Goal: Transaction & Acquisition: Book appointment/travel/reservation

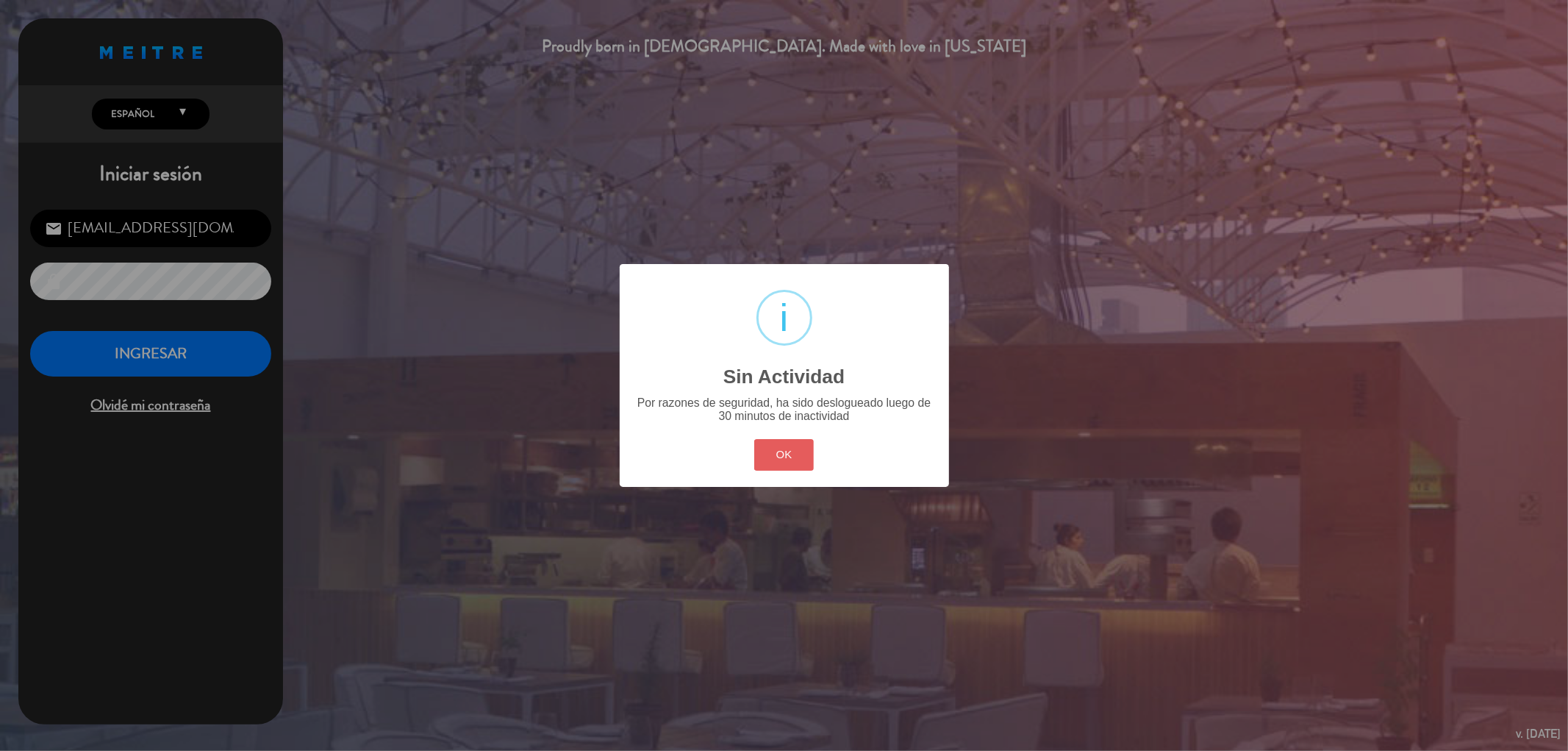
click at [779, 454] on button "OK" at bounding box center [784, 455] width 60 height 32
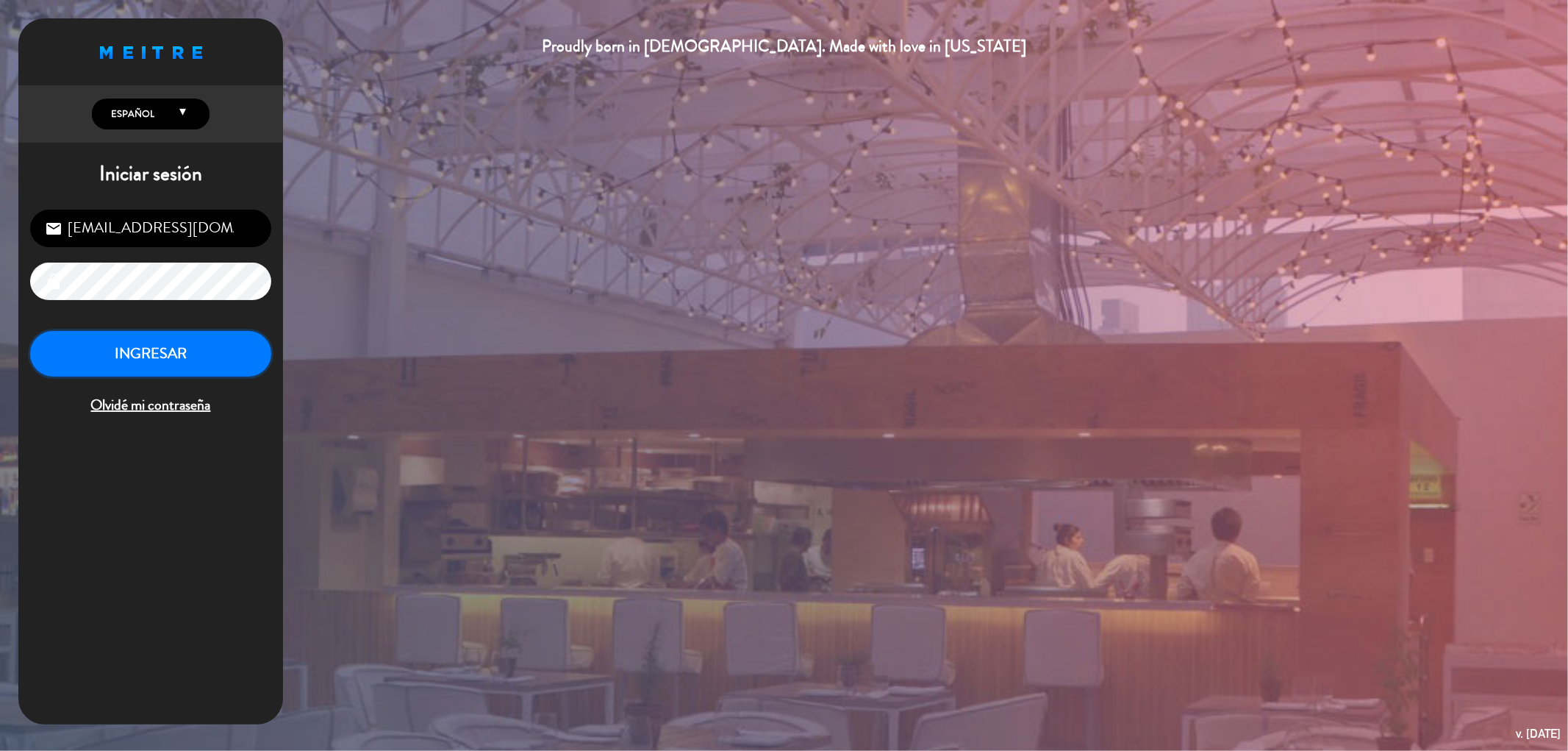
click at [160, 355] on button "INGRESAR" at bounding box center [150, 354] width 241 height 46
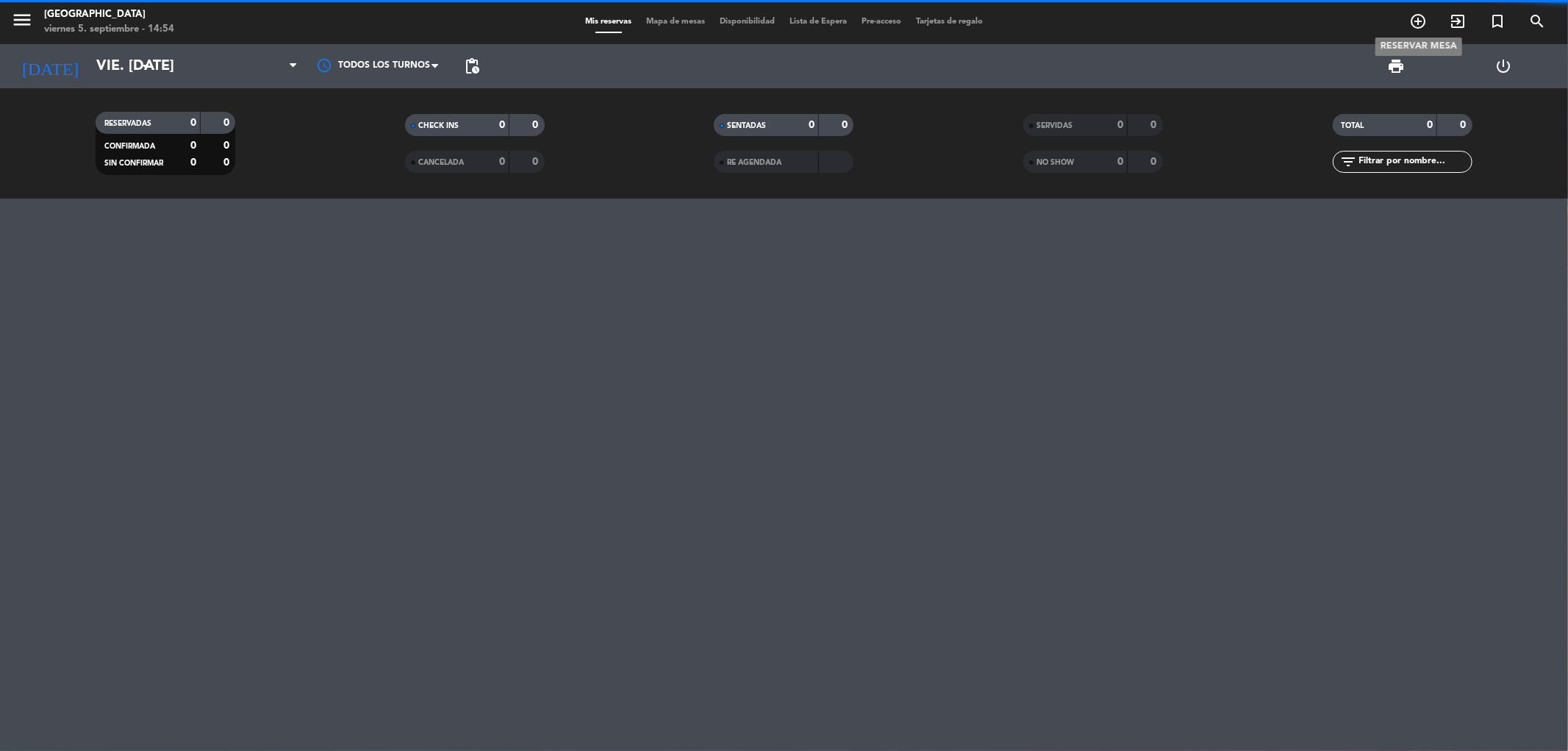
click at [1420, 18] on icon "add_circle_outline" at bounding box center [1418, 21] width 17 height 18
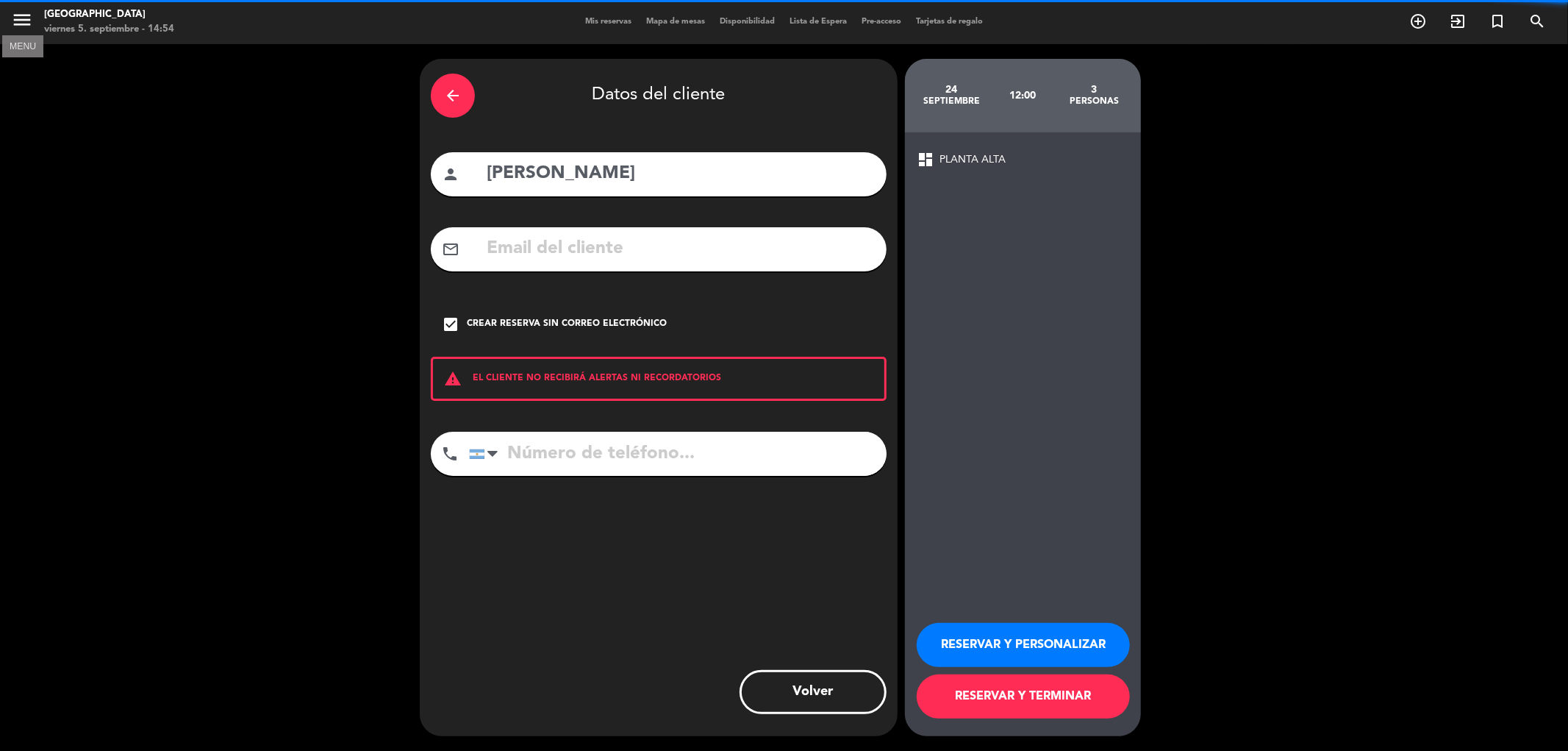
click at [23, 20] on icon "menu" at bounding box center [22, 20] width 22 height 22
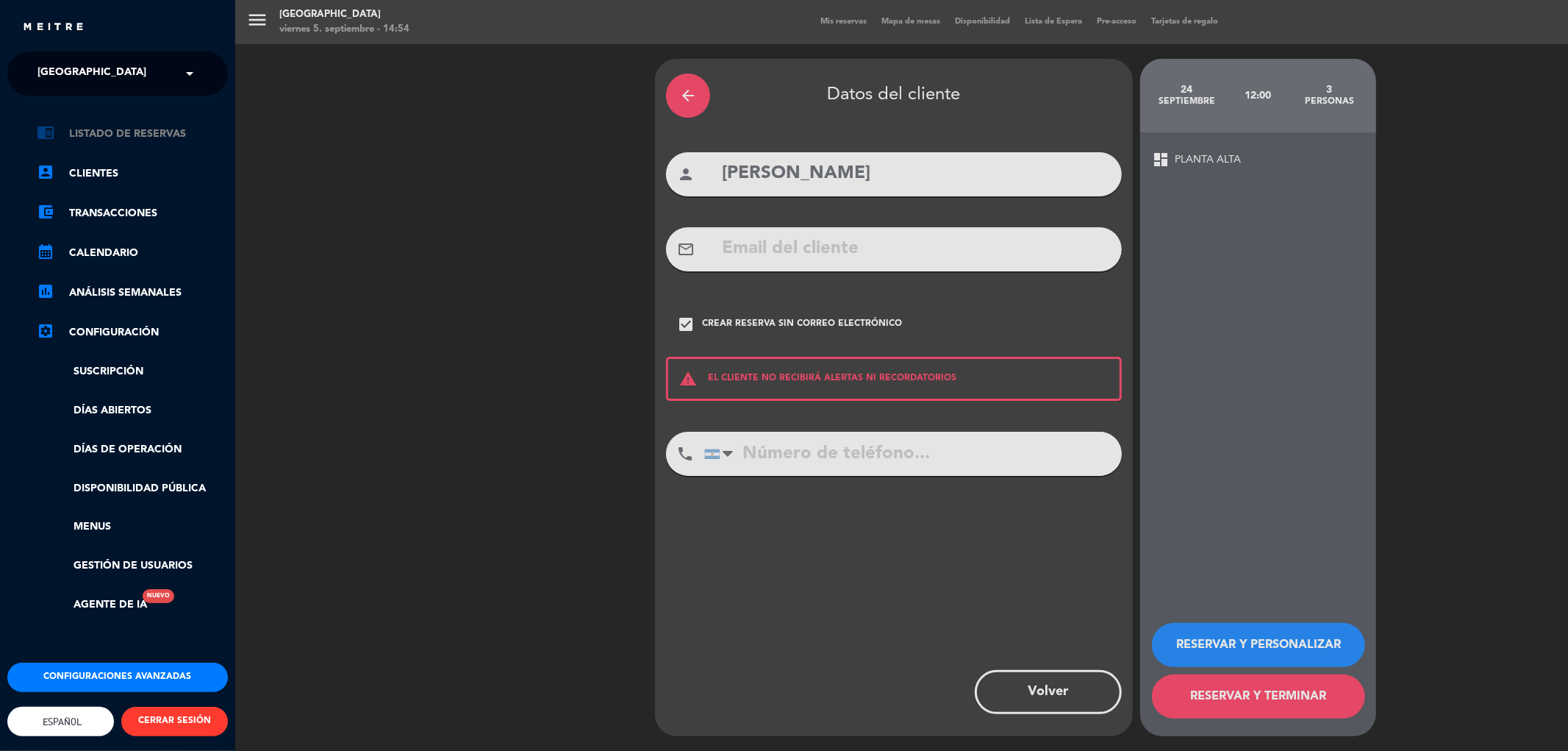
click at [134, 126] on link "chrome_reader_mode Listado de Reservas" at bounding box center [132, 134] width 191 height 18
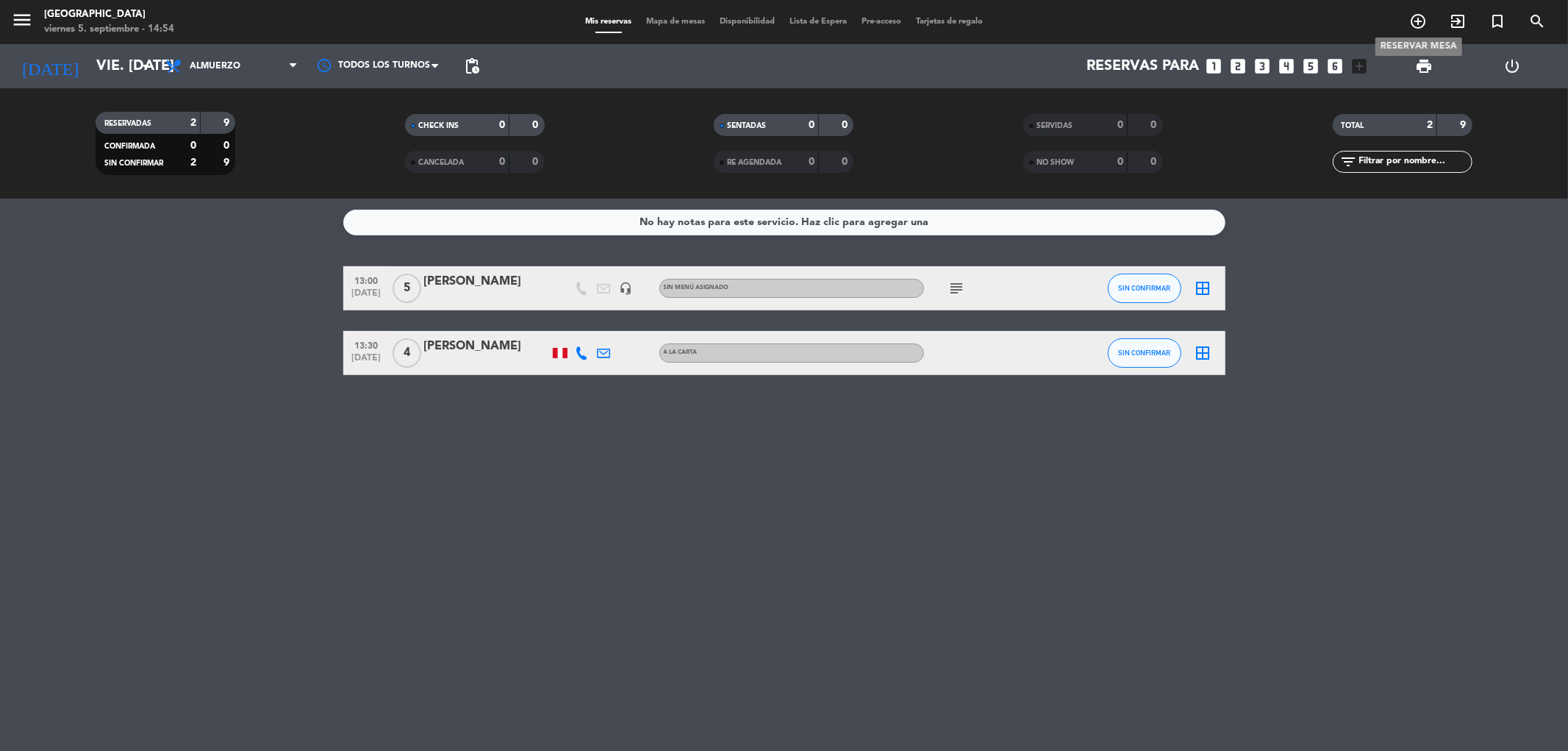
click at [1417, 16] on icon "add_circle_outline" at bounding box center [1418, 21] width 17 height 18
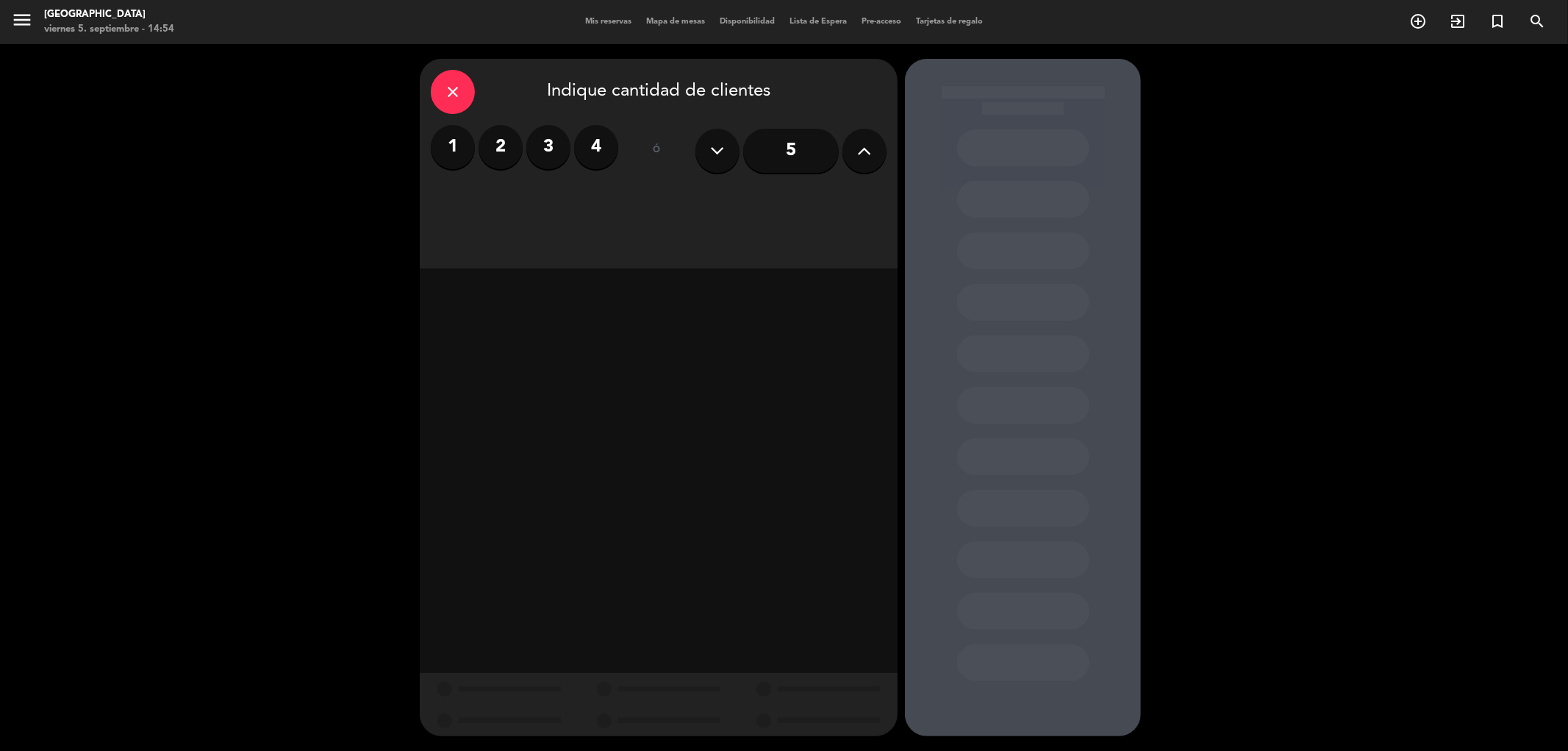
click at [500, 151] on label "2" at bounding box center [500, 146] width 44 height 44
click at [569, 200] on div "Almuerzo" at bounding box center [544, 201] width 227 height 29
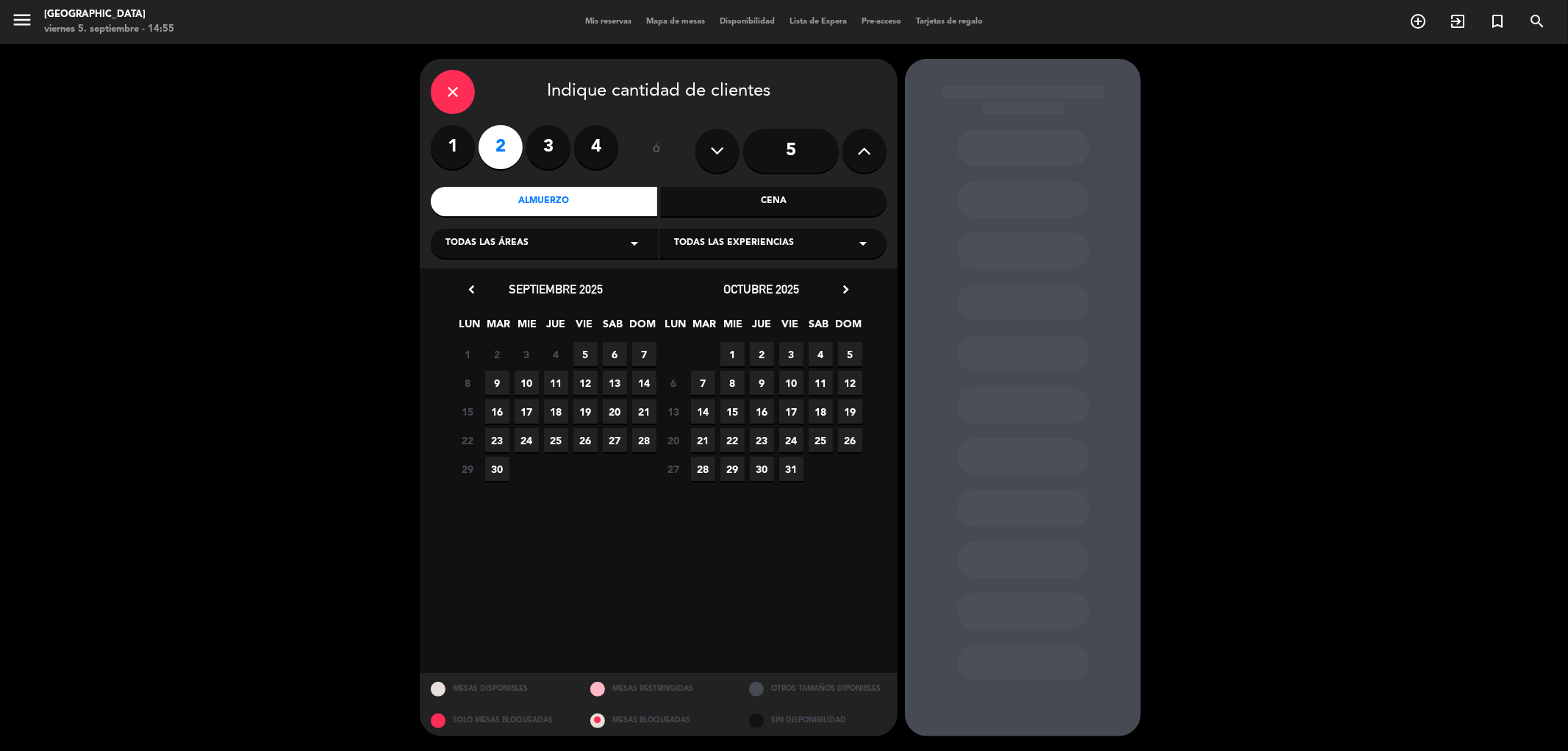
click at [640, 353] on span "7" at bounding box center [644, 354] width 25 height 25
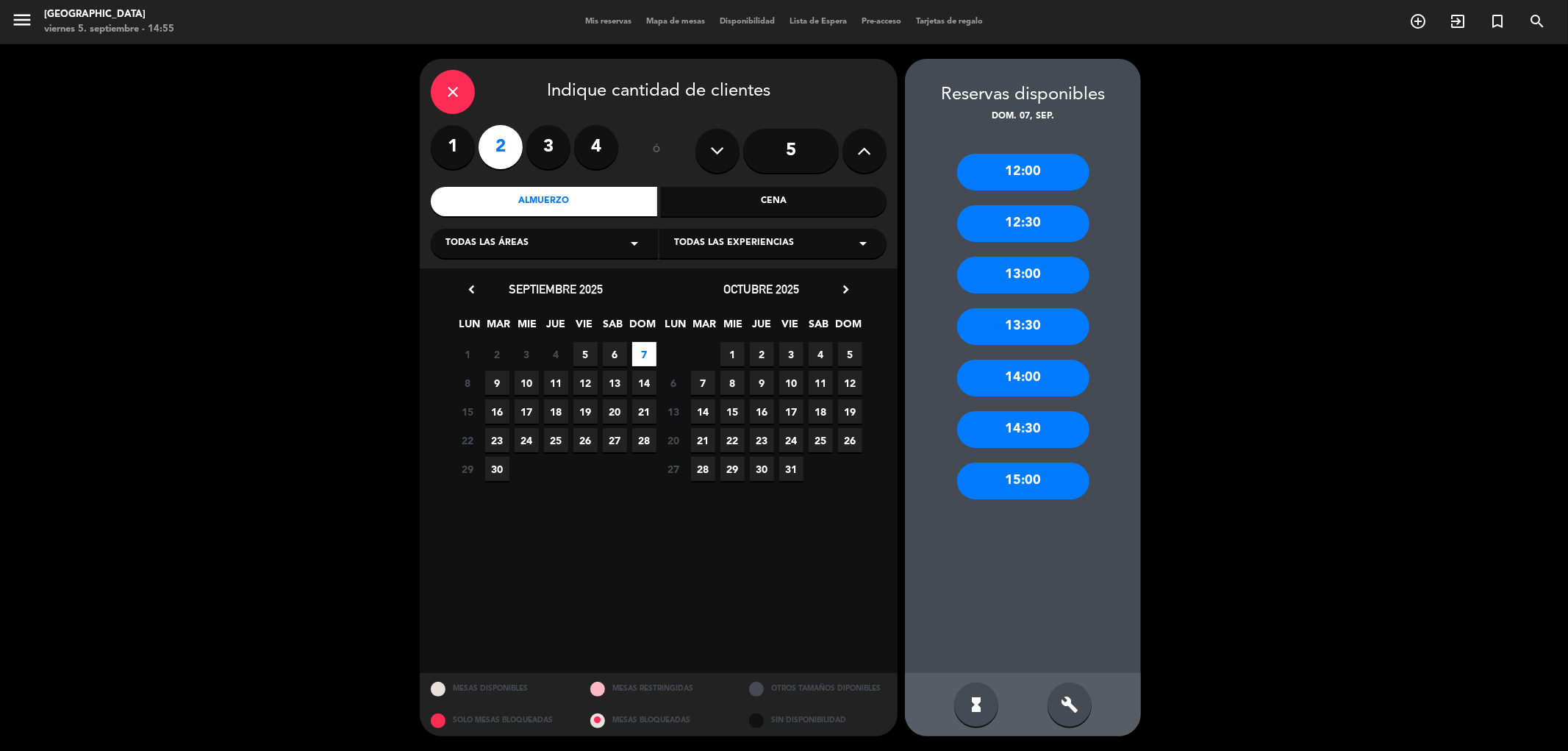
click at [1027, 270] on div "13:00" at bounding box center [1023, 275] width 132 height 37
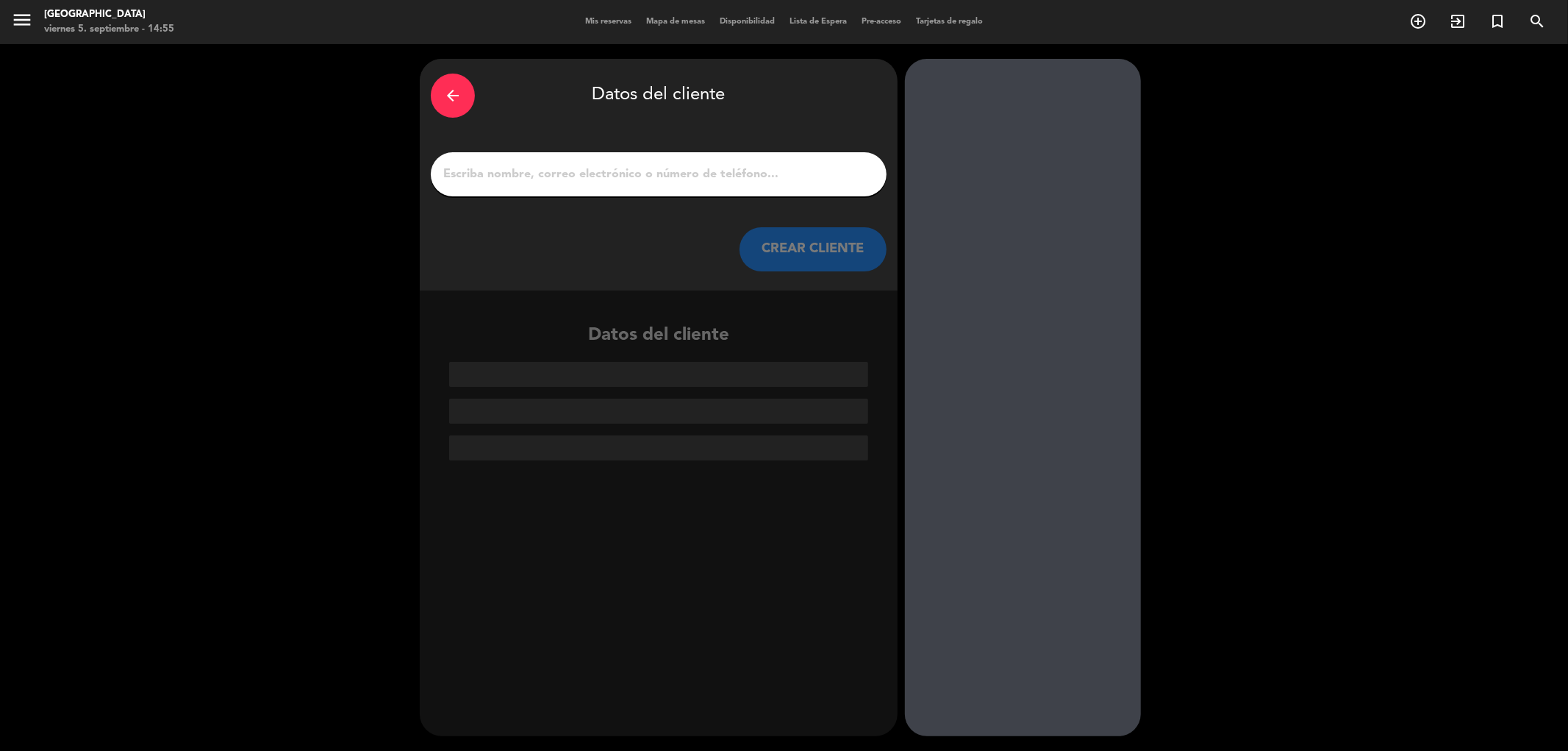
click at [650, 173] on input "1" at bounding box center [658, 174] width 433 height 21
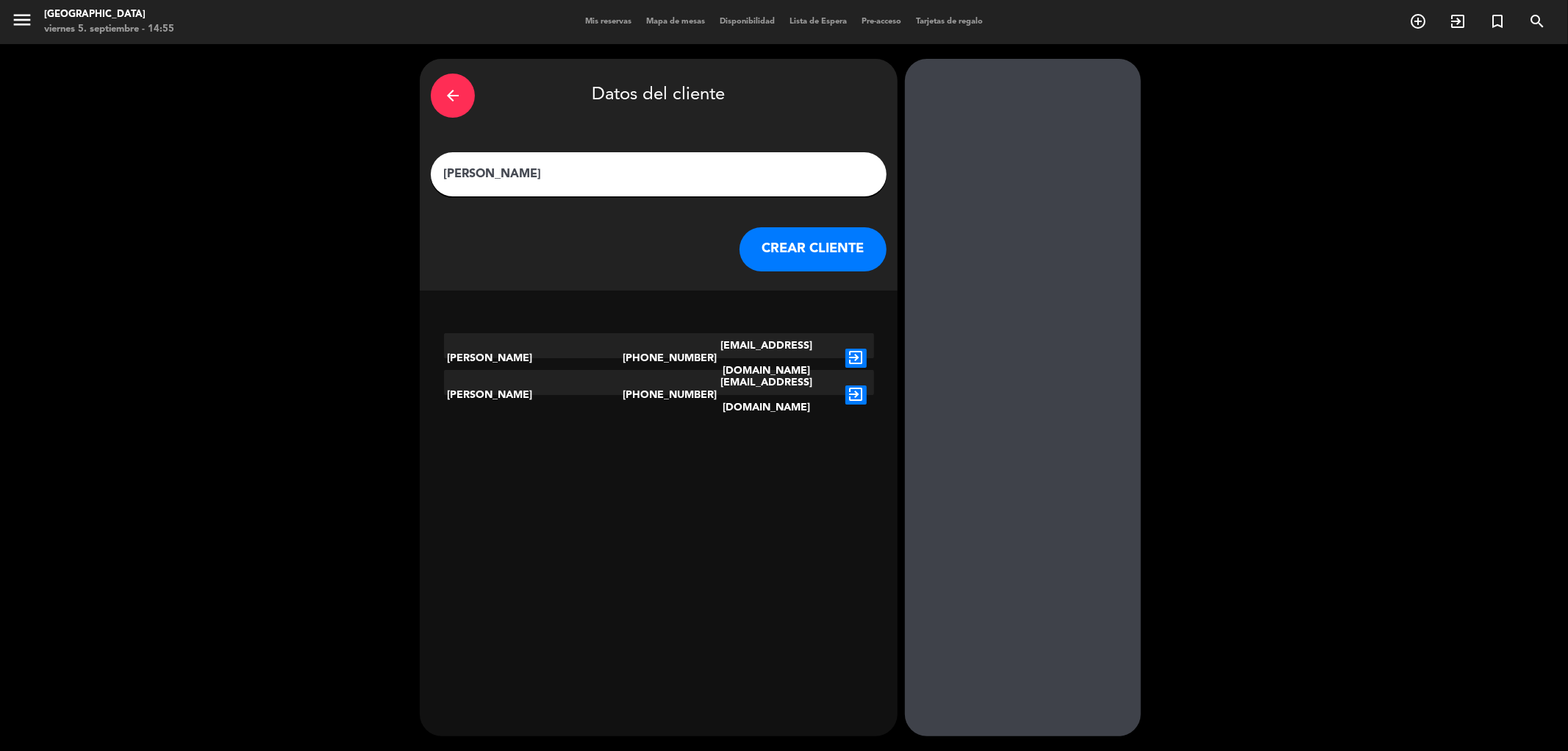
type input "[PERSON_NAME]"
click at [814, 251] on button "CREAR CLIENTE" at bounding box center [813, 249] width 147 height 44
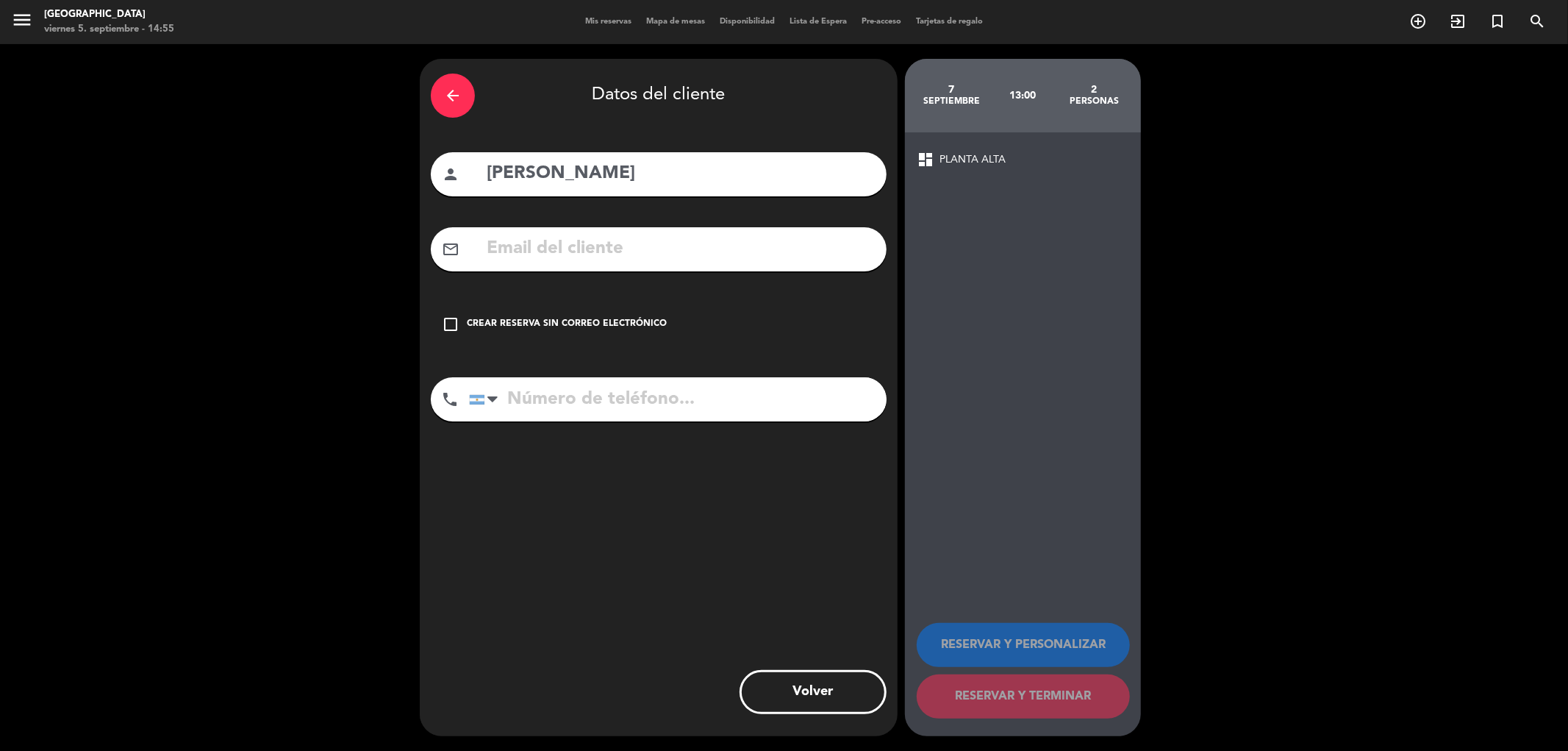
click at [450, 320] on icon "check_box_outline_blank" at bounding box center [451, 325] width 17 height 18
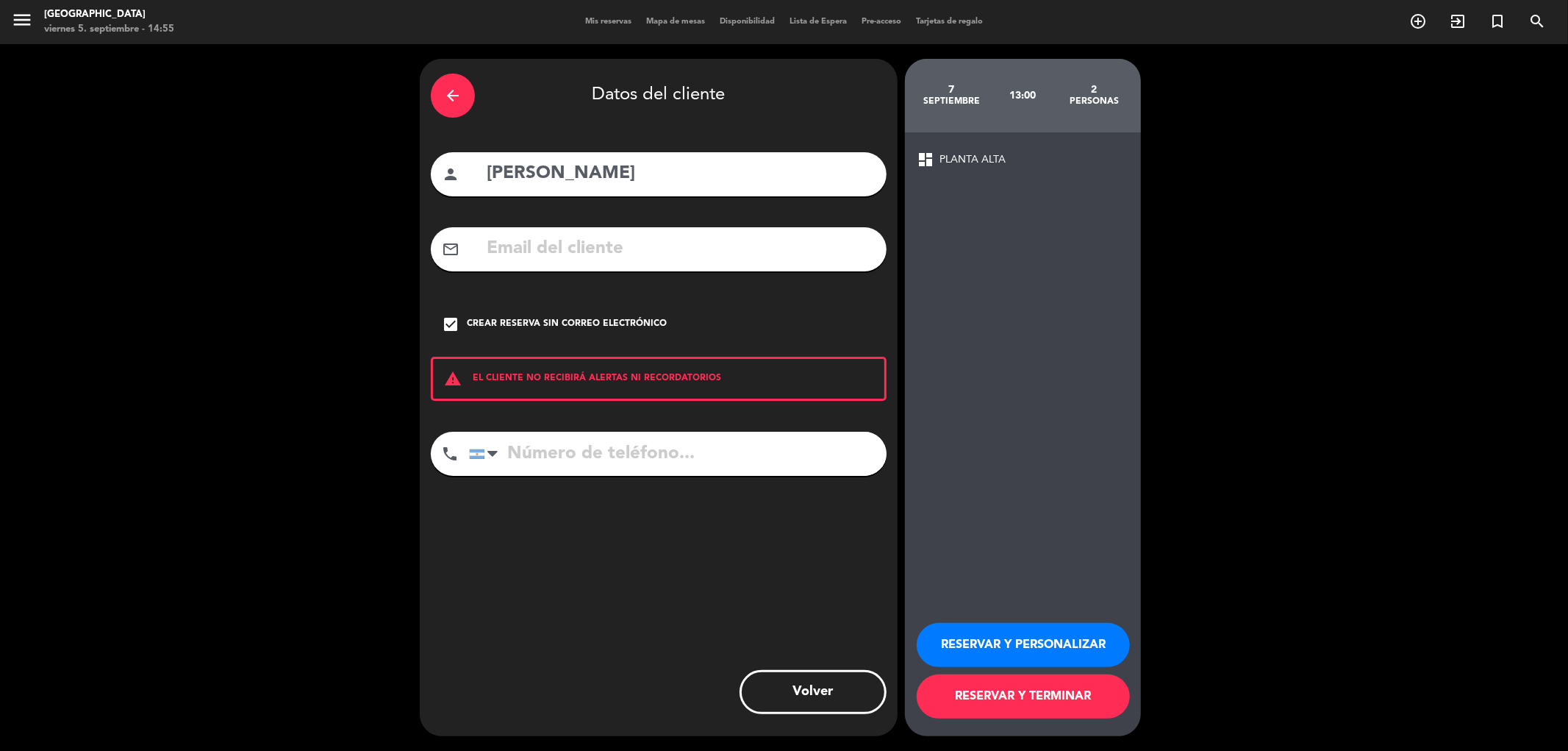
click at [560, 449] on input "tel" at bounding box center [677, 453] width 417 height 44
type input "1148010992"
click at [961, 698] on button "RESERVAR Y TERMINAR" at bounding box center [1023, 696] width 213 height 44
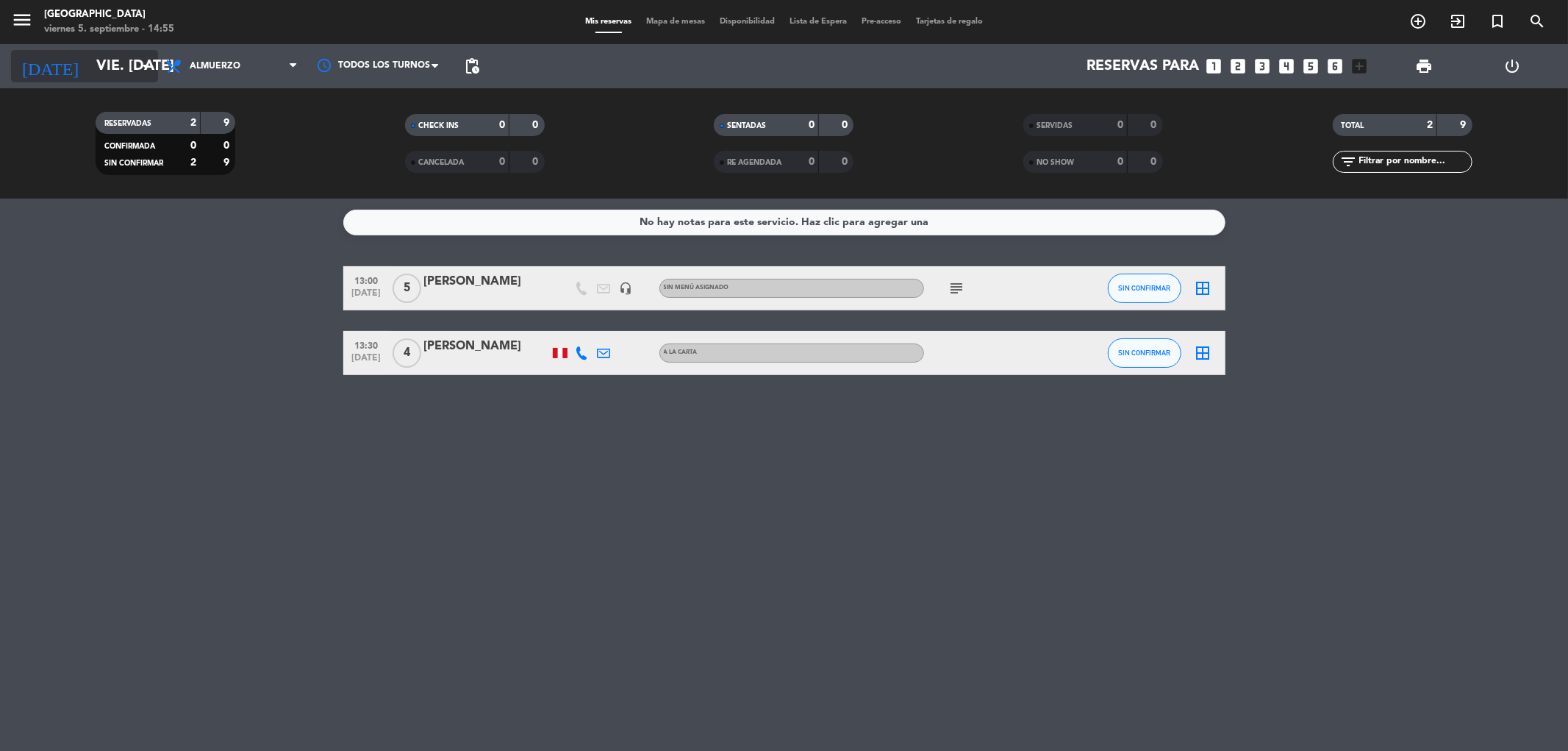
click at [142, 76] on input "vie. [DATE]" at bounding box center [182, 66] width 187 height 33
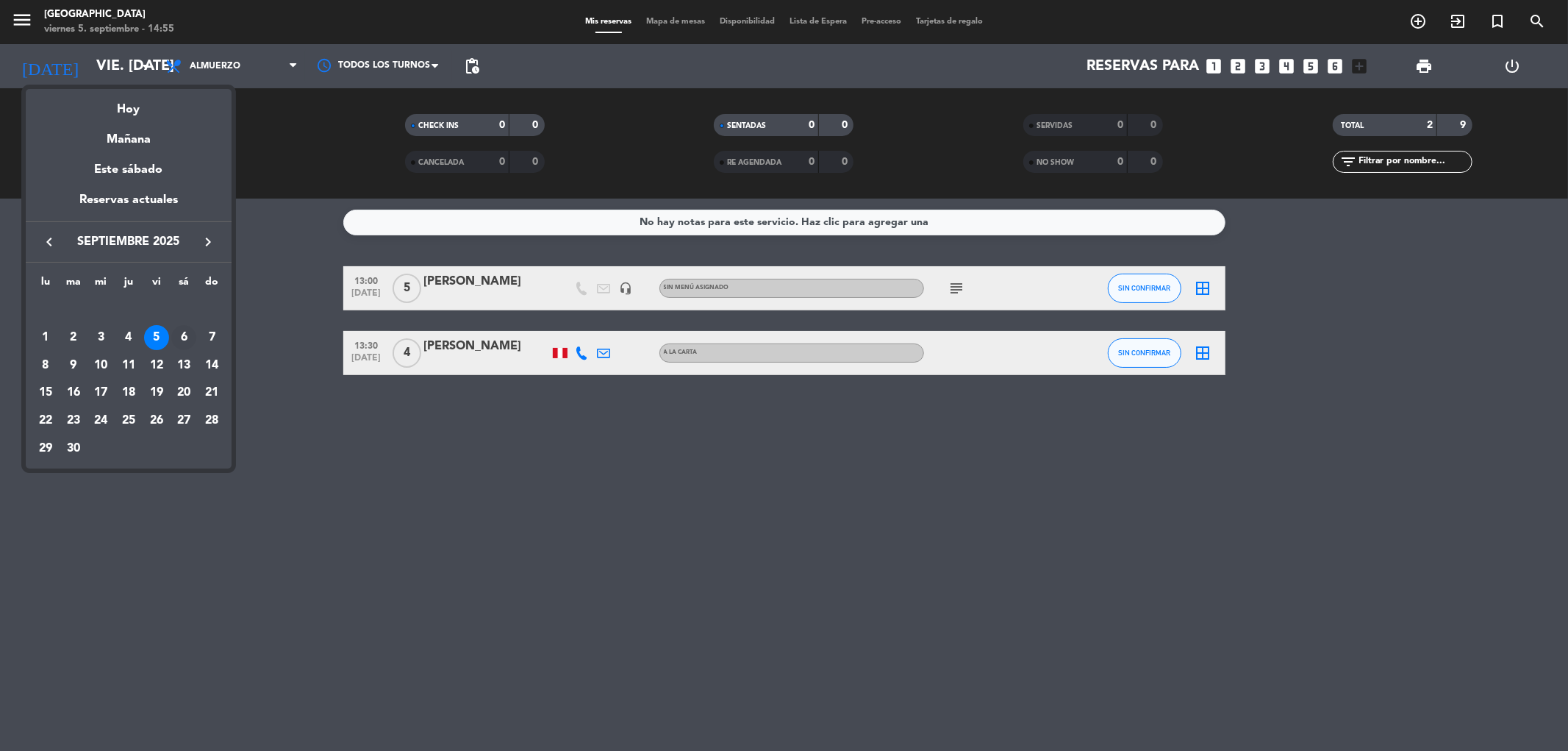
click at [188, 340] on div "6" at bounding box center [183, 337] width 25 height 25
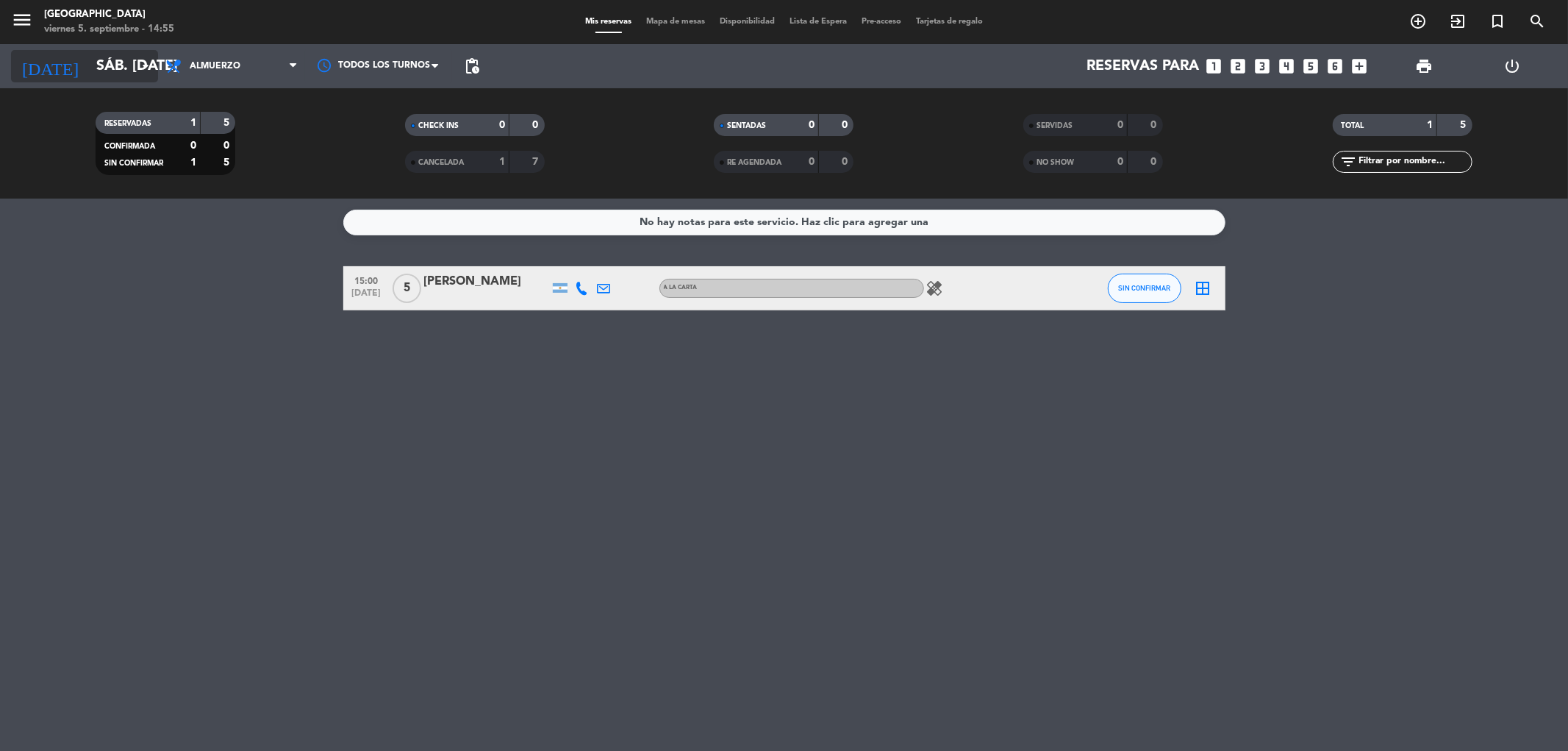
click at [134, 63] on input "sáb. [DATE]" at bounding box center [182, 66] width 187 height 33
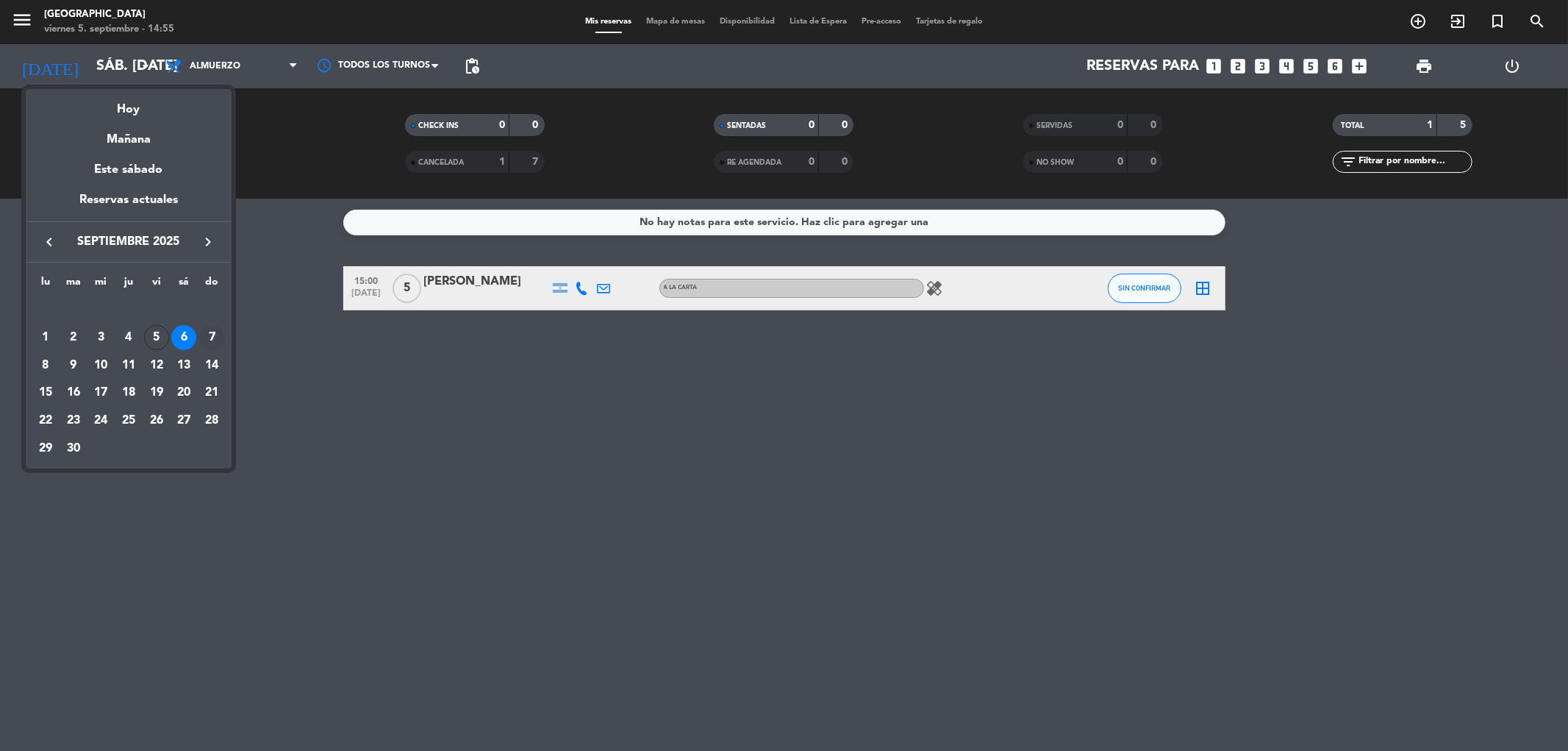
click at [213, 333] on div "7" at bounding box center [212, 337] width 25 height 25
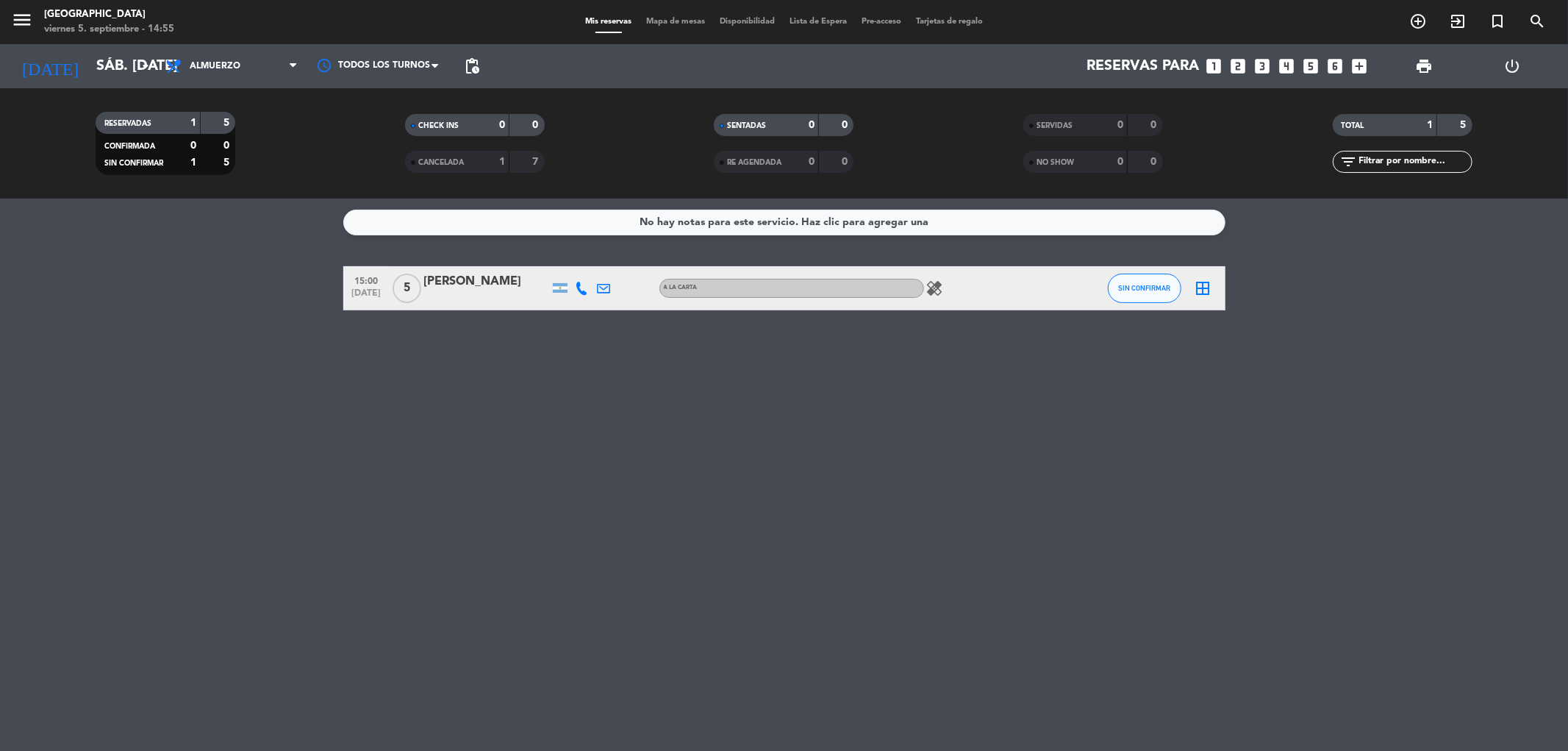
type input "dom. [DATE]"
